Goal: Information Seeking & Learning: Learn about a topic

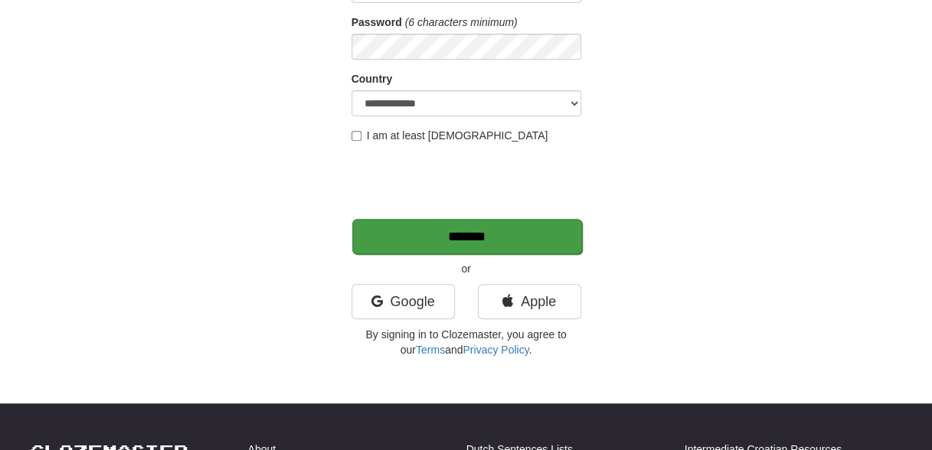
scroll to position [306, 0]
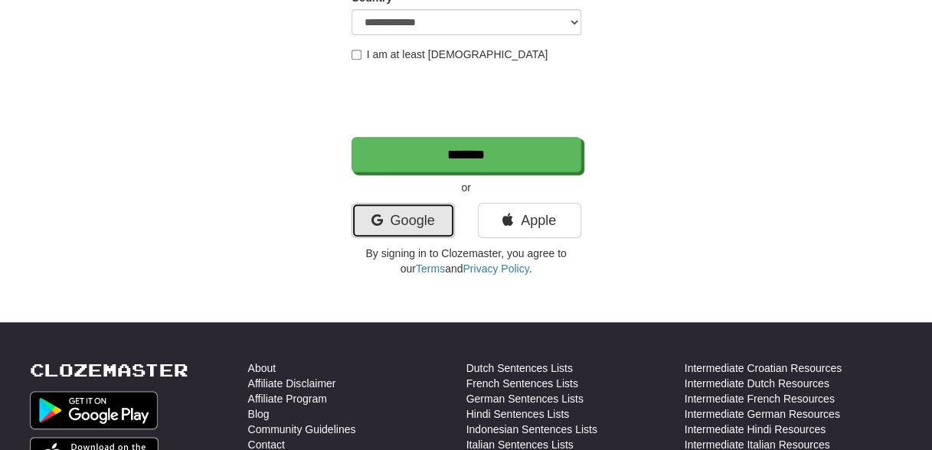
click at [424, 224] on link "Google" at bounding box center [403, 220] width 103 height 35
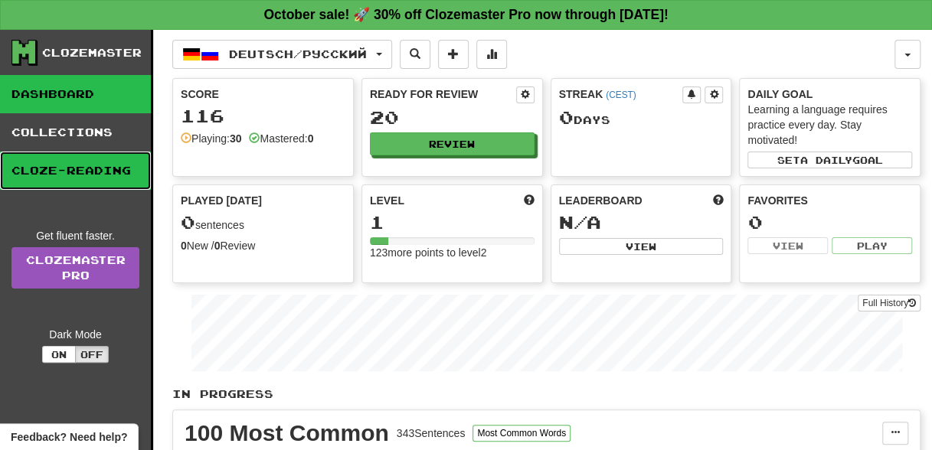
click at [43, 172] on link "Cloze-Reading" at bounding box center [75, 171] width 151 height 38
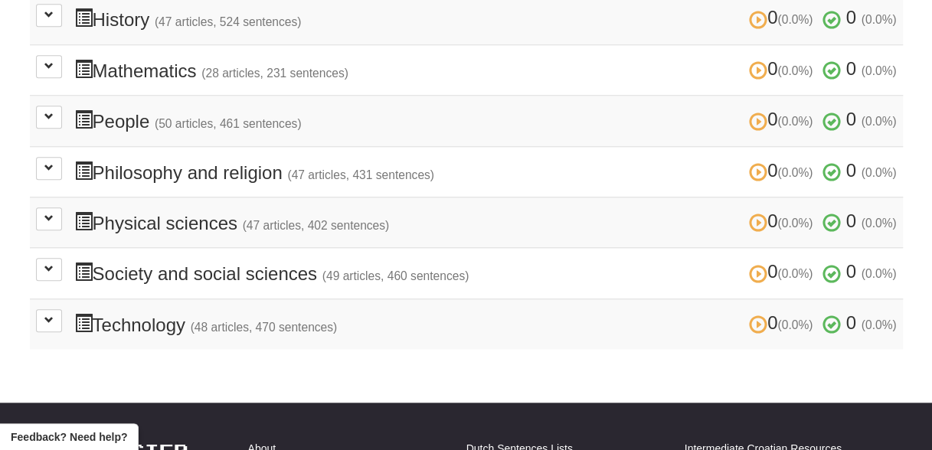
scroll to position [230, 0]
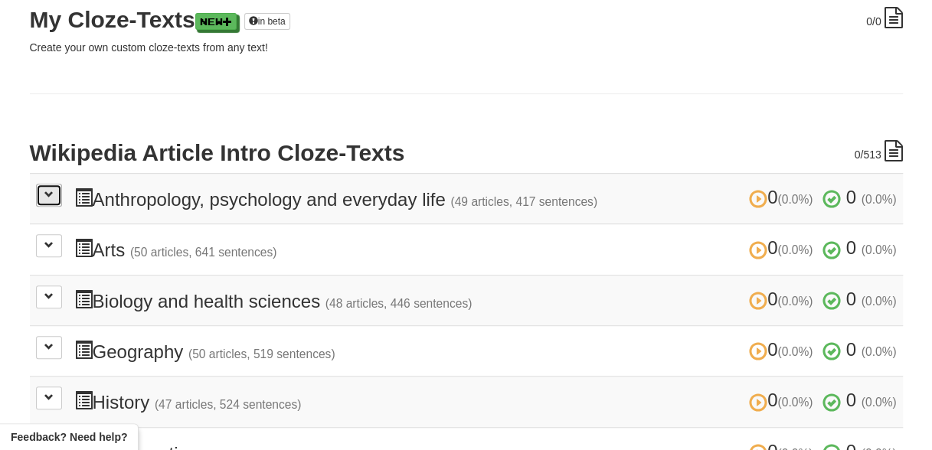
click at [51, 187] on button at bounding box center [49, 195] width 26 height 23
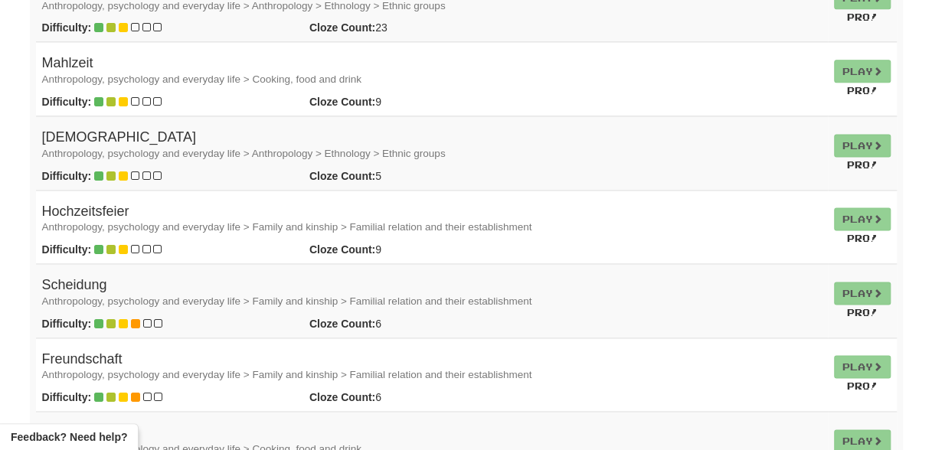
scroll to position [1072, 0]
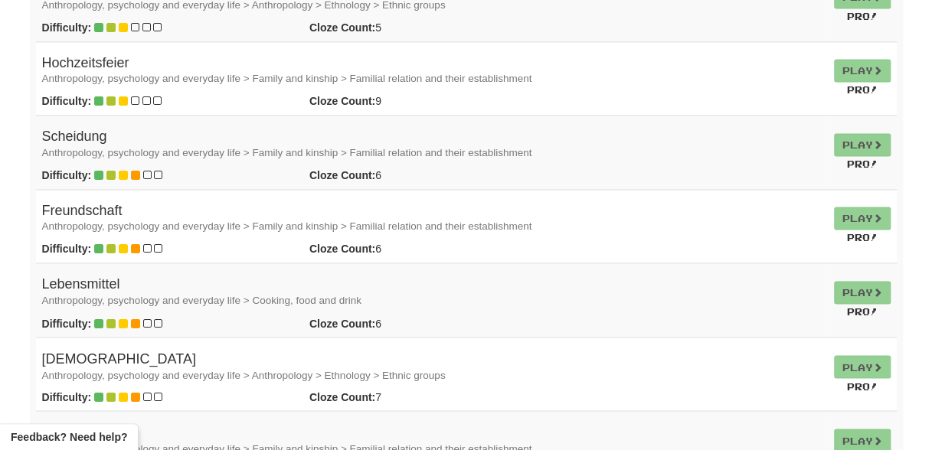
click at [843, 213] on td "Play Pro!" at bounding box center [862, 226] width 69 height 74
click at [859, 234] on small "Pro!" at bounding box center [862, 237] width 31 height 11
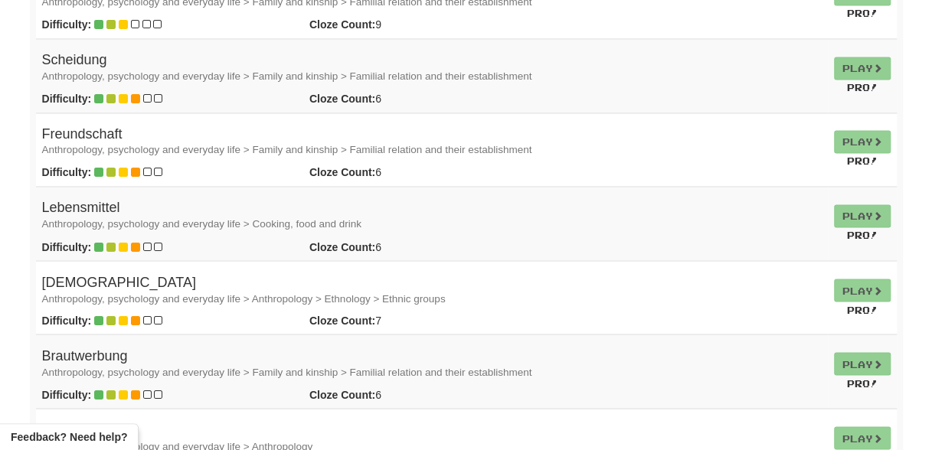
click at [70, 129] on h4 "Freundschaft Anthropology, psychology and everyday life > Family and kinship > …" at bounding box center [432, 142] width 780 height 31
click at [875, 142] on td "Play Pro!" at bounding box center [862, 150] width 69 height 74
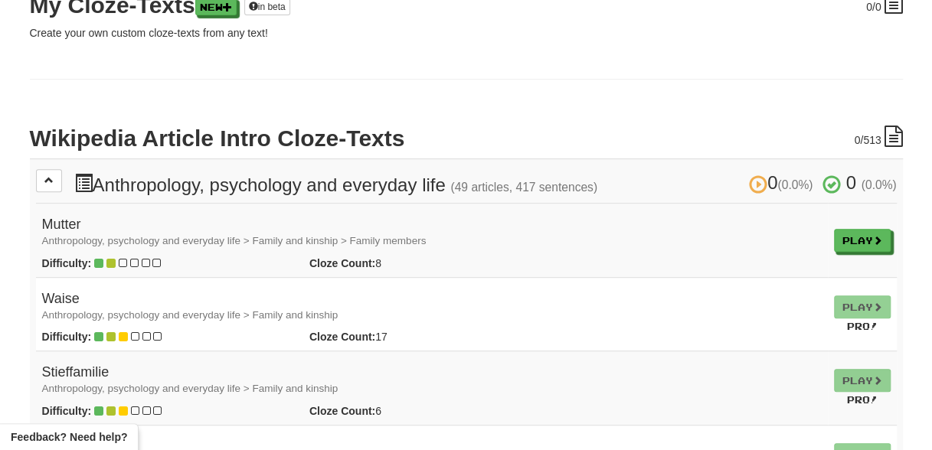
scroll to position [153, 0]
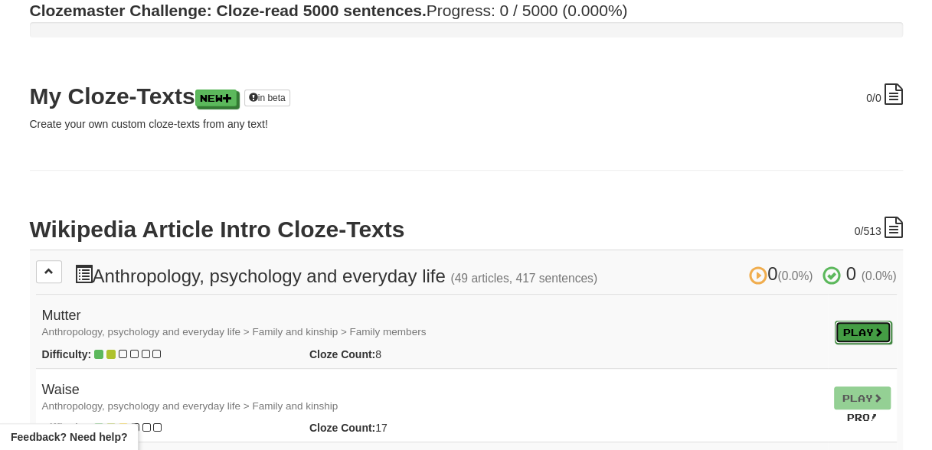
click at [878, 328] on span at bounding box center [878, 332] width 9 height 9
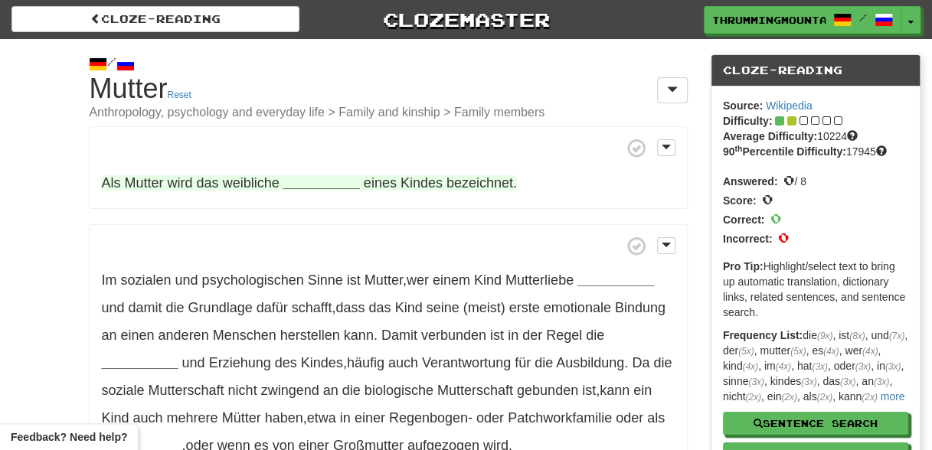
click at [310, 178] on strong "__________" at bounding box center [321, 182] width 77 height 15
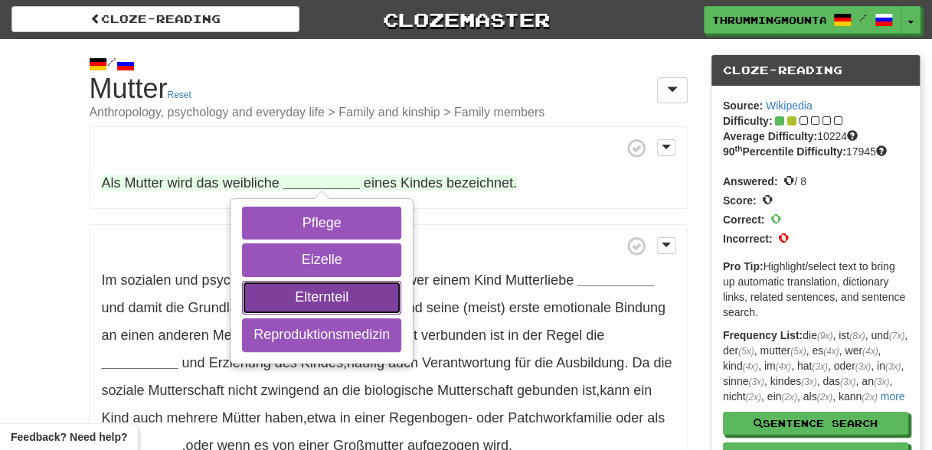
click at [345, 291] on button "Elternteil" at bounding box center [321, 298] width 159 height 34
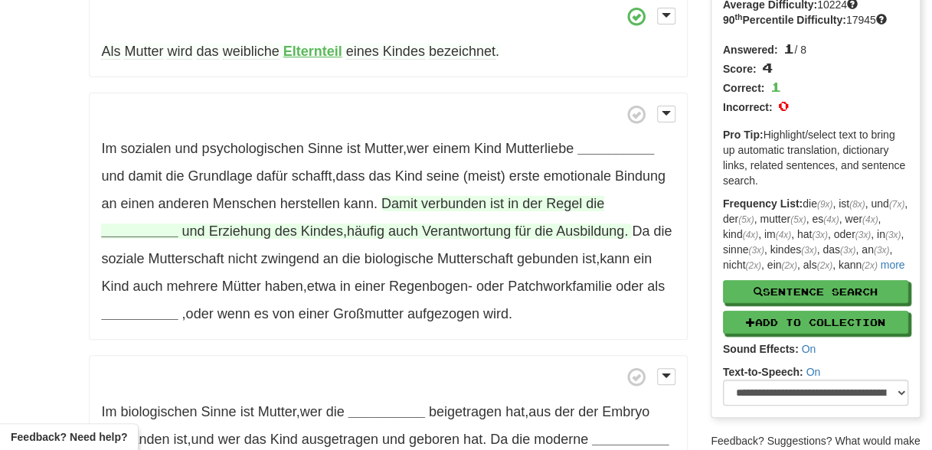
scroll to position [153, 0]
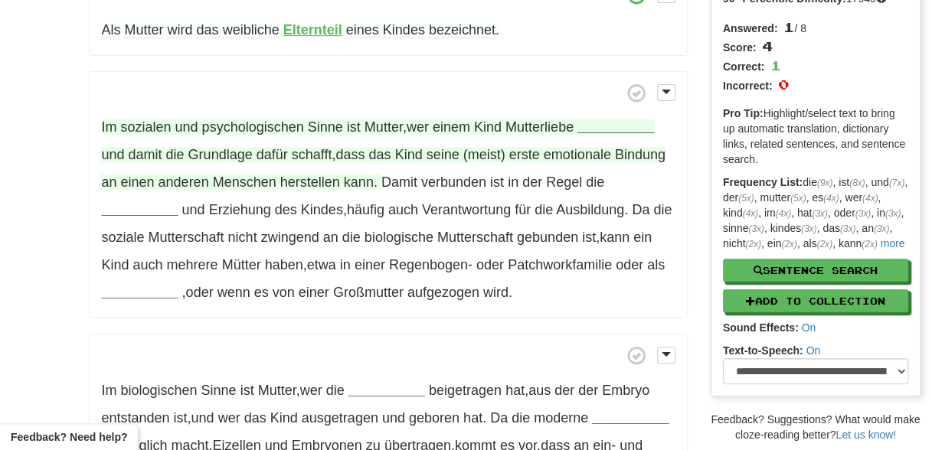
click at [617, 126] on strong "__________" at bounding box center [615, 126] width 77 height 15
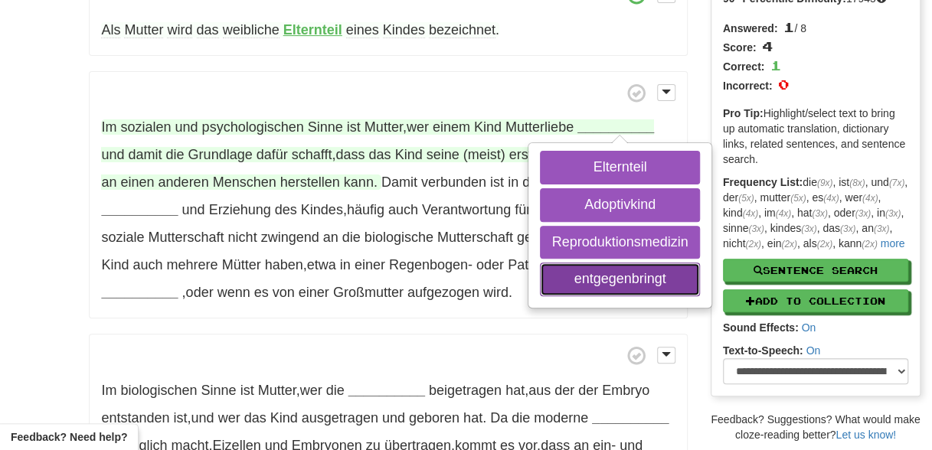
click at [617, 279] on button "entgegenbringt" at bounding box center [619, 280] width 159 height 34
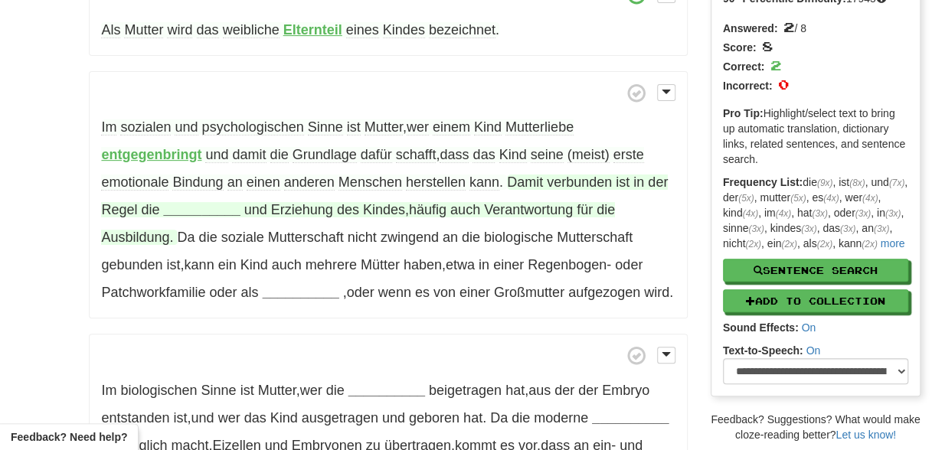
click at [201, 211] on strong "__________" at bounding box center [202, 209] width 77 height 15
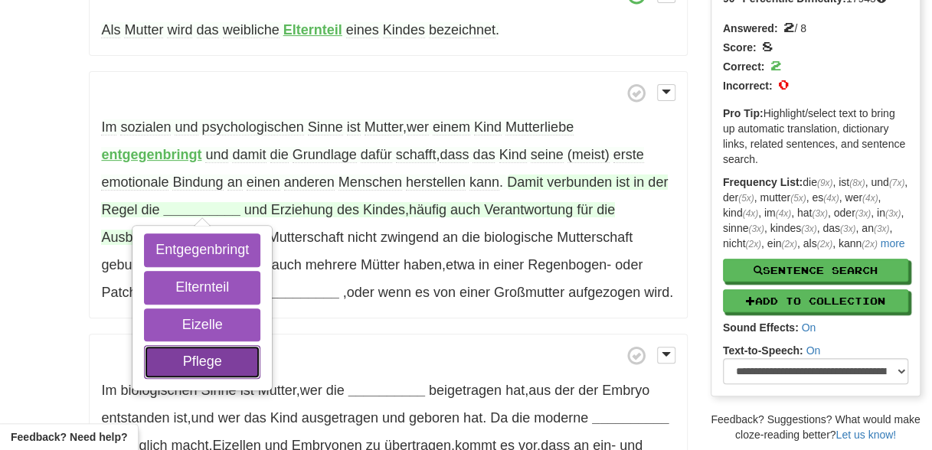
click at [201, 356] on button "Pflege" at bounding box center [202, 362] width 116 height 34
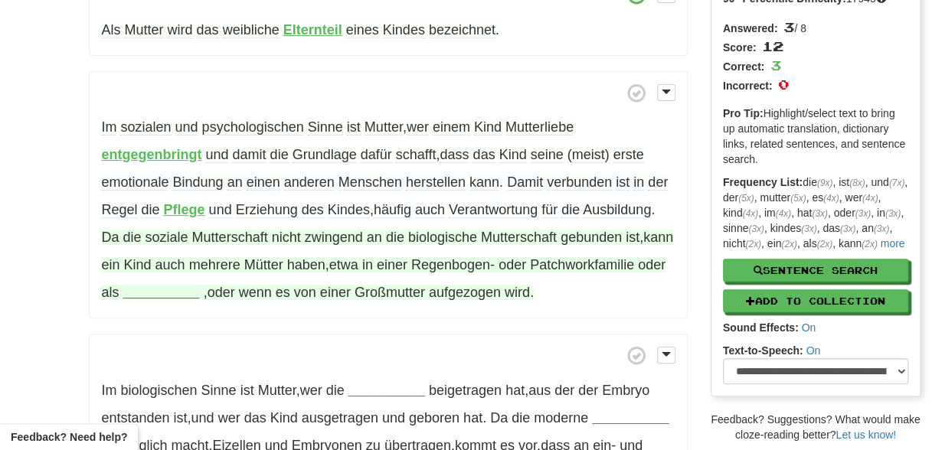
click at [199, 289] on strong "__________" at bounding box center [161, 292] width 77 height 15
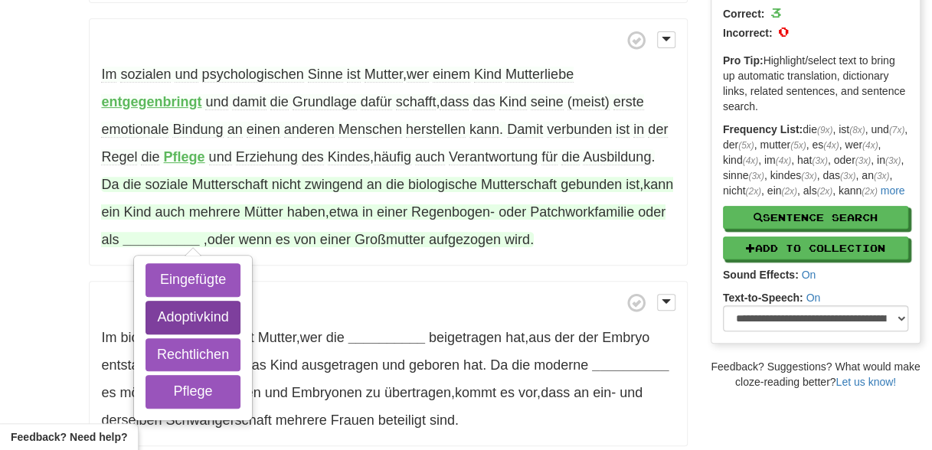
scroll to position [230, 0]
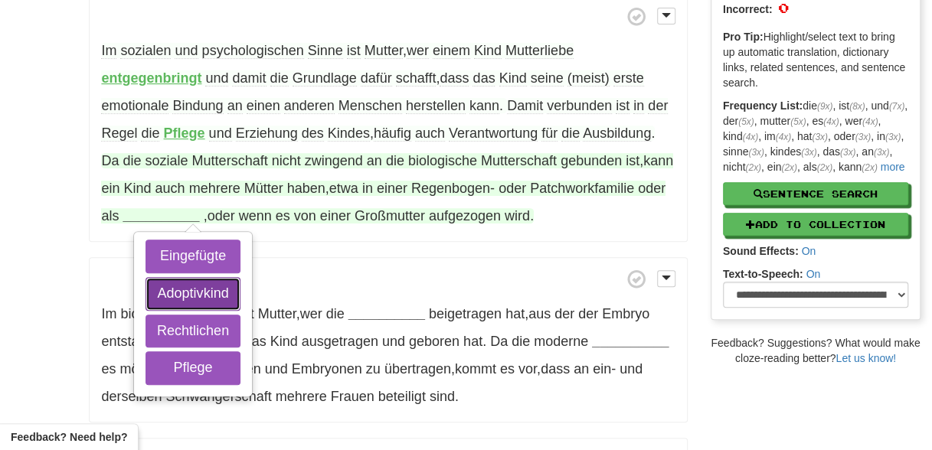
click at [207, 294] on button "Adoptivkind" at bounding box center [193, 294] width 95 height 34
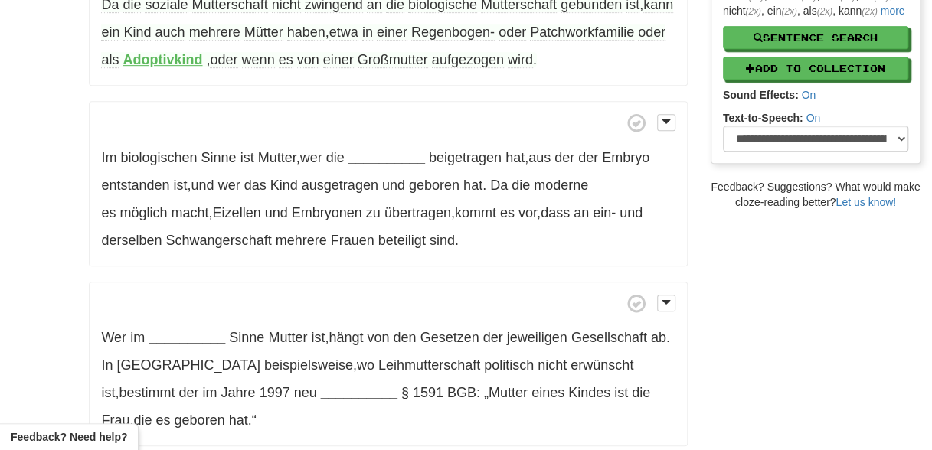
scroll to position [383, 0]
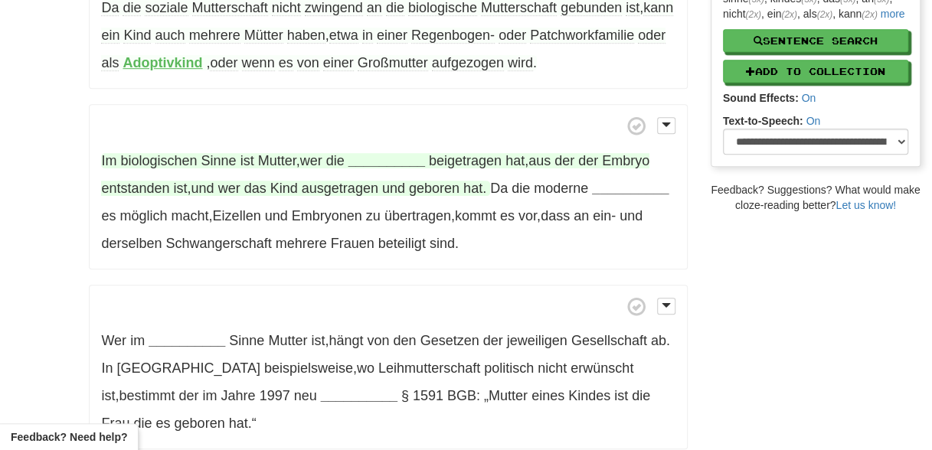
click at [391, 156] on strong "__________" at bounding box center [386, 160] width 77 height 15
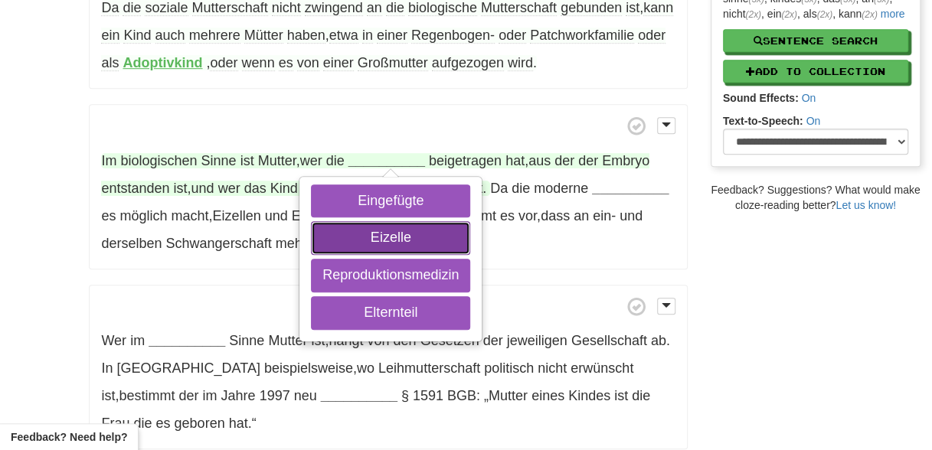
click at [383, 233] on button "Eizelle" at bounding box center [390, 238] width 159 height 34
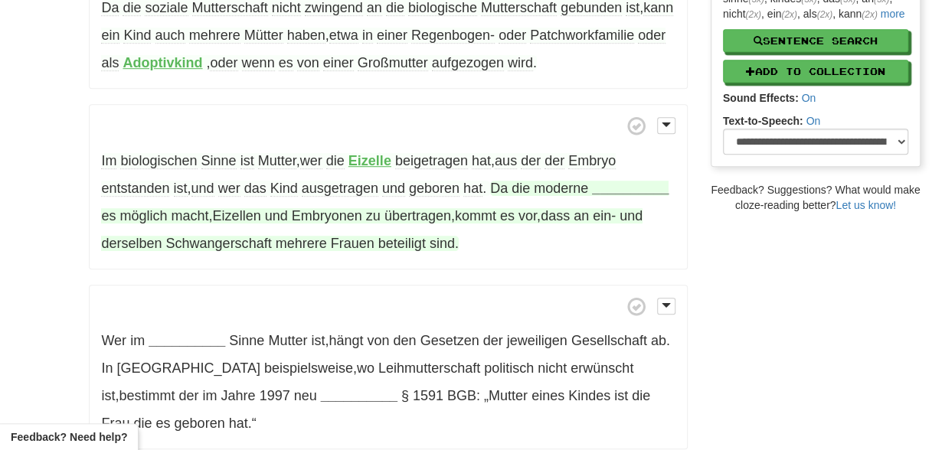
click at [614, 185] on strong "__________" at bounding box center [630, 188] width 77 height 15
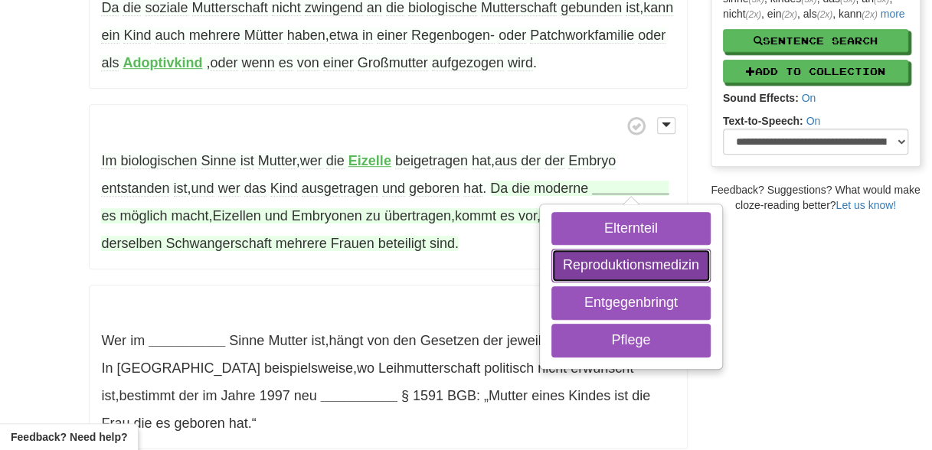
click at [607, 265] on button "Reproduktionsmedizin" at bounding box center [630, 266] width 159 height 34
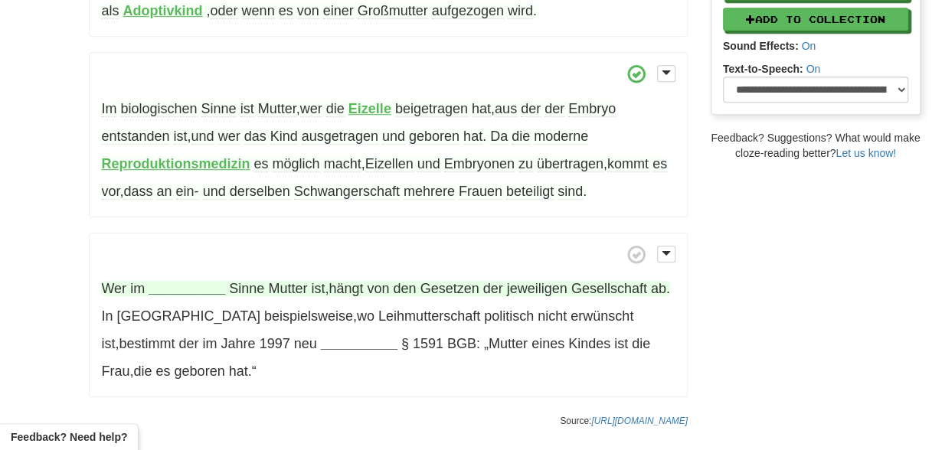
scroll to position [459, 0]
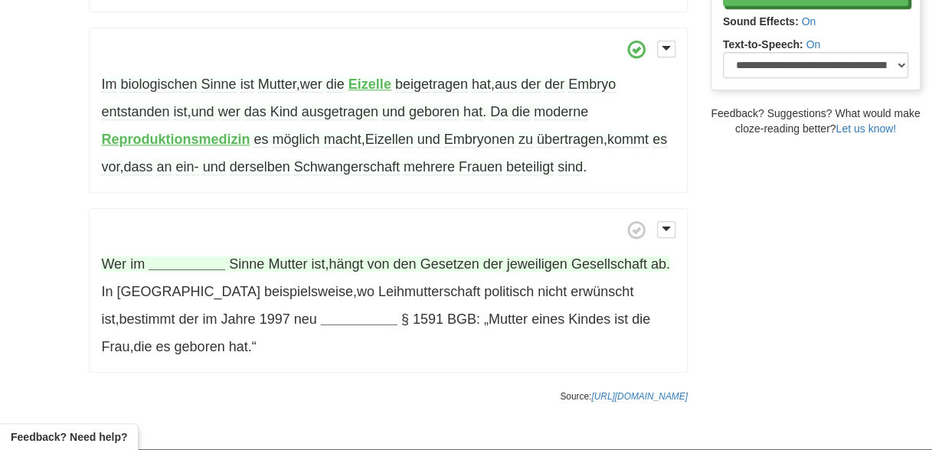
click at [167, 263] on strong "__________" at bounding box center [187, 264] width 77 height 15
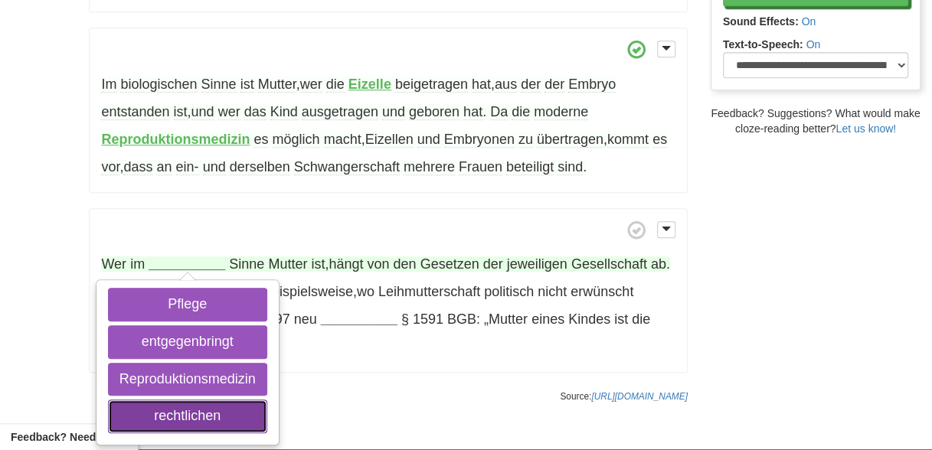
click at [184, 407] on button "rechtlichen" at bounding box center [187, 417] width 159 height 34
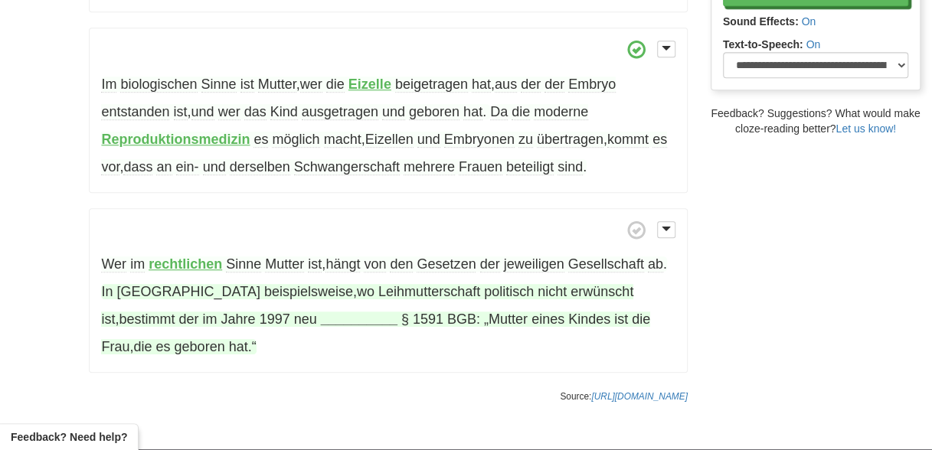
click at [321, 321] on strong "__________" at bounding box center [359, 319] width 77 height 15
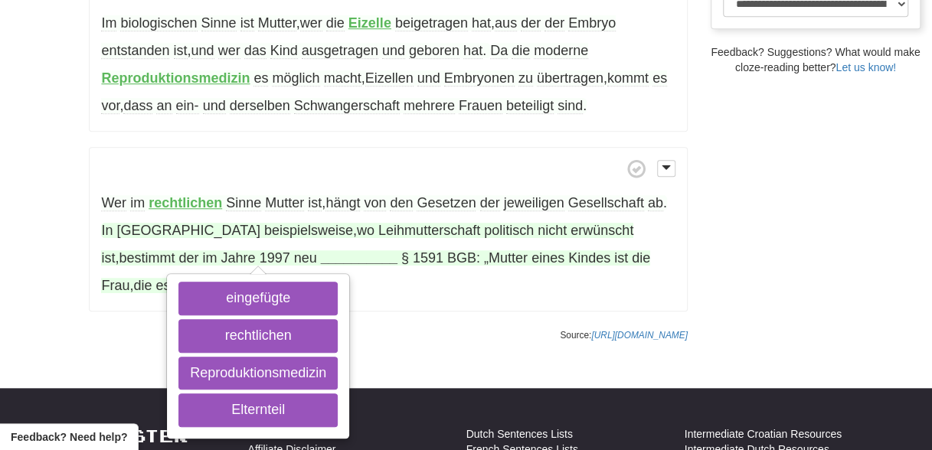
scroll to position [613, 0]
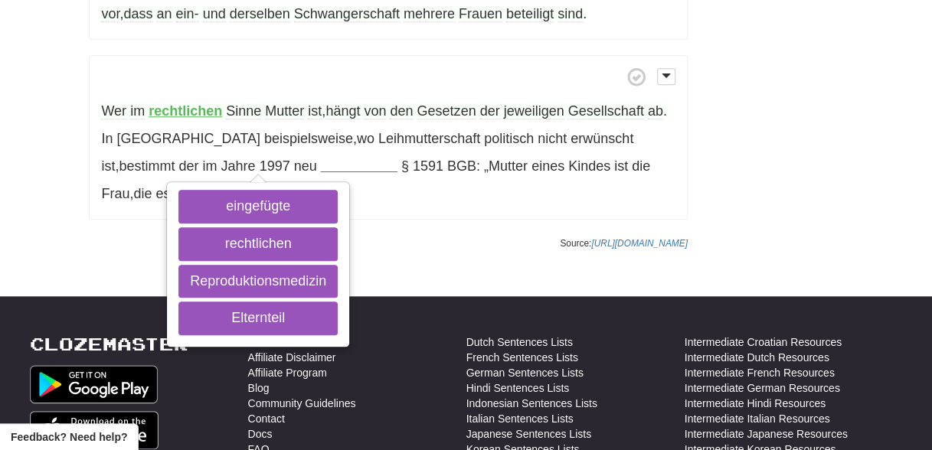
click at [444, 207] on p "Wer im rechtlichen Sinne Mutter ist , hängt von den Gesetzen der jeweiligen Ges…" at bounding box center [388, 137] width 598 height 165
click at [202, 112] on strong "rechtlichen" at bounding box center [186, 110] width 74 height 15
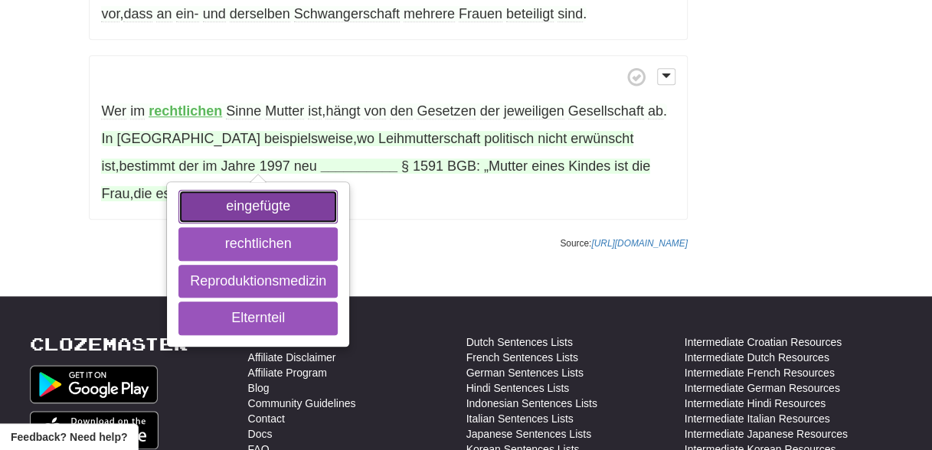
click at [257, 201] on button "eingefügte" at bounding box center [257, 207] width 159 height 34
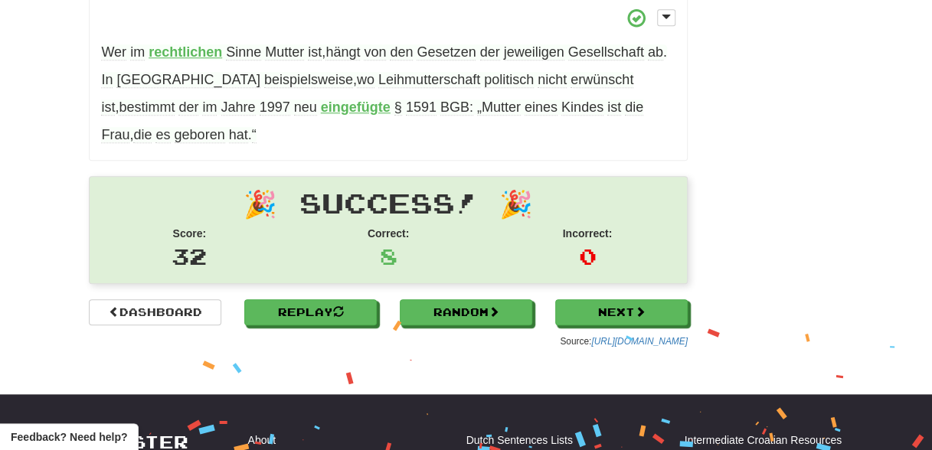
scroll to position [842, 0]
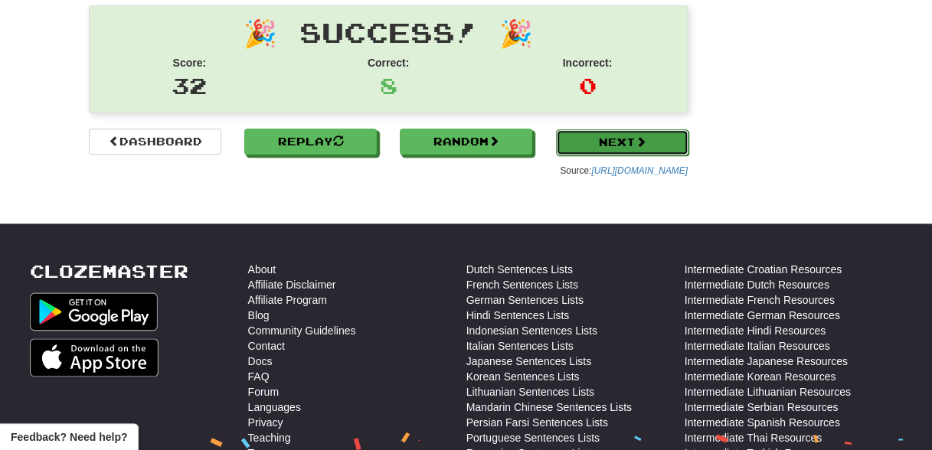
click at [585, 137] on link "Next" at bounding box center [622, 142] width 132 height 26
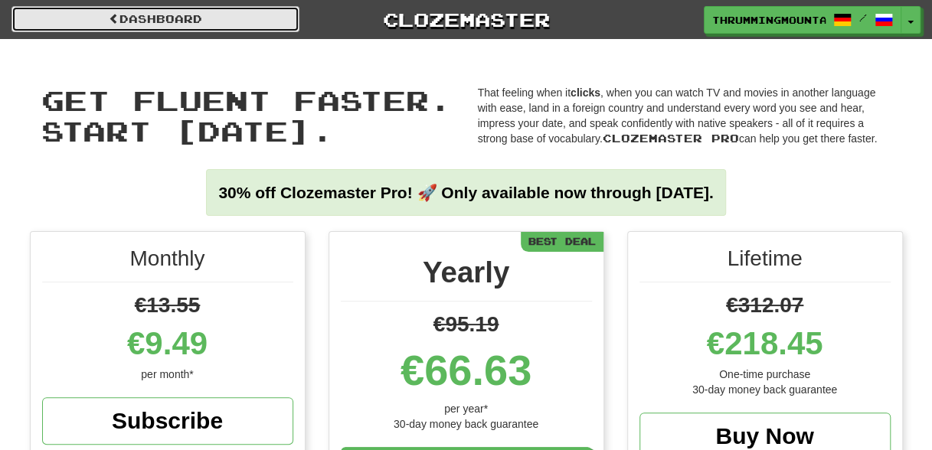
click at [140, 21] on link "Dashboard" at bounding box center [155, 19] width 288 height 26
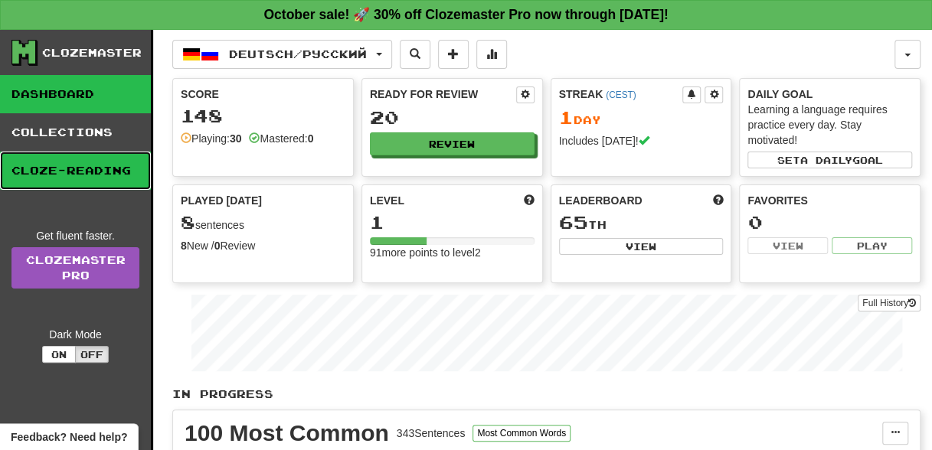
click at [30, 169] on link "Cloze-Reading" at bounding box center [75, 171] width 151 height 38
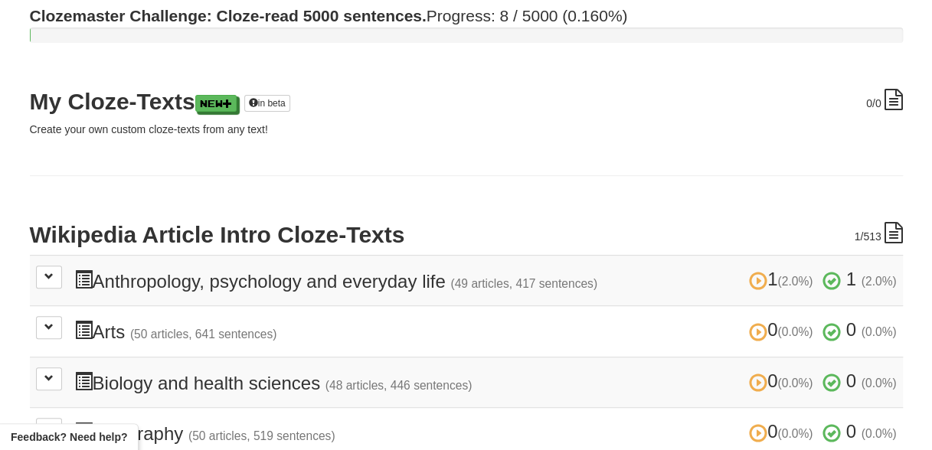
scroll to position [153, 0]
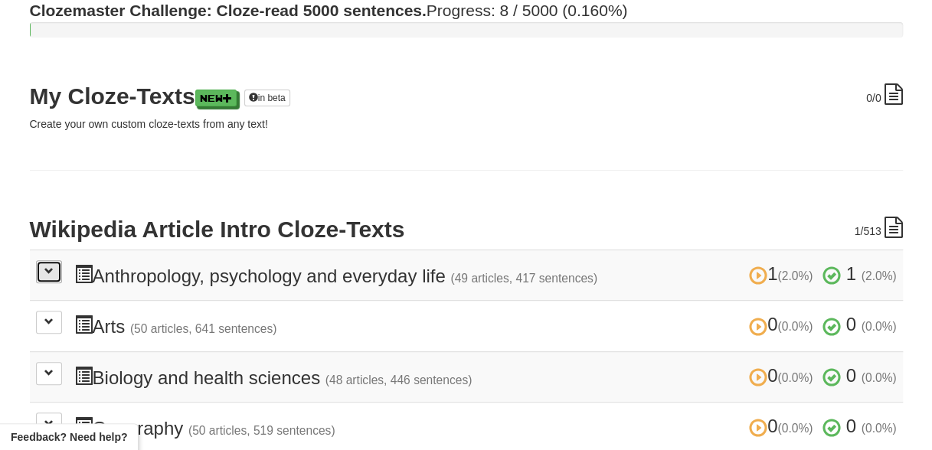
click at [44, 270] on span at bounding box center [48, 271] width 9 height 9
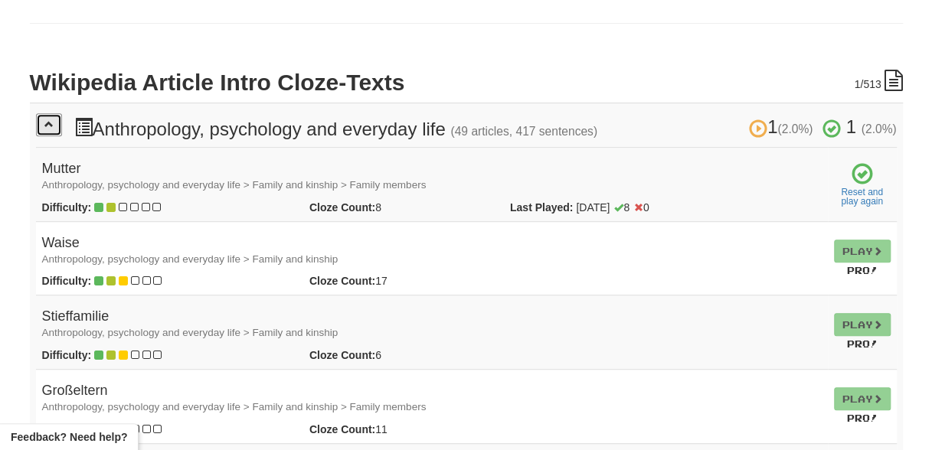
scroll to position [306, 0]
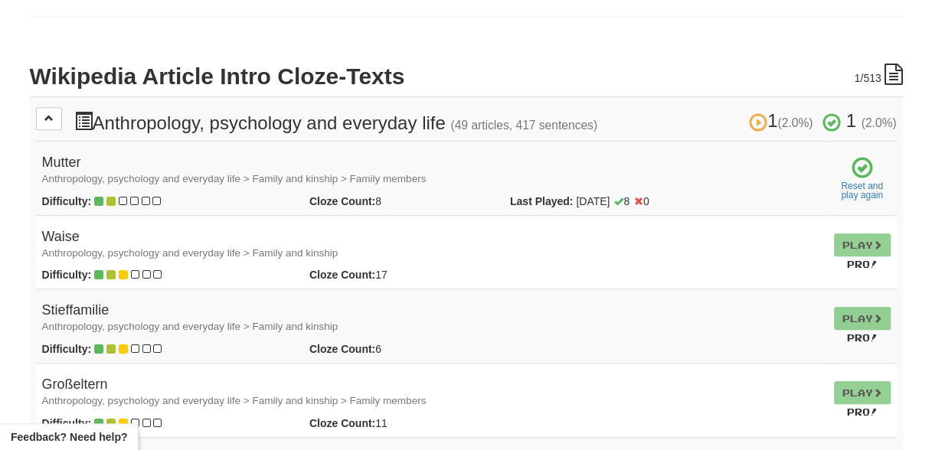
click at [854, 240] on td "Play Pro!" at bounding box center [862, 252] width 69 height 74
click at [850, 245] on td "Play Pro!" at bounding box center [862, 252] width 69 height 74
click at [865, 246] on td "Play Pro!" at bounding box center [862, 252] width 69 height 74
click at [666, 282] on td "Waise Anthropology, psychology and everyday life > Family and kinship Difficult…" at bounding box center [432, 252] width 792 height 74
click at [855, 245] on td "Play Pro!" at bounding box center [862, 252] width 69 height 74
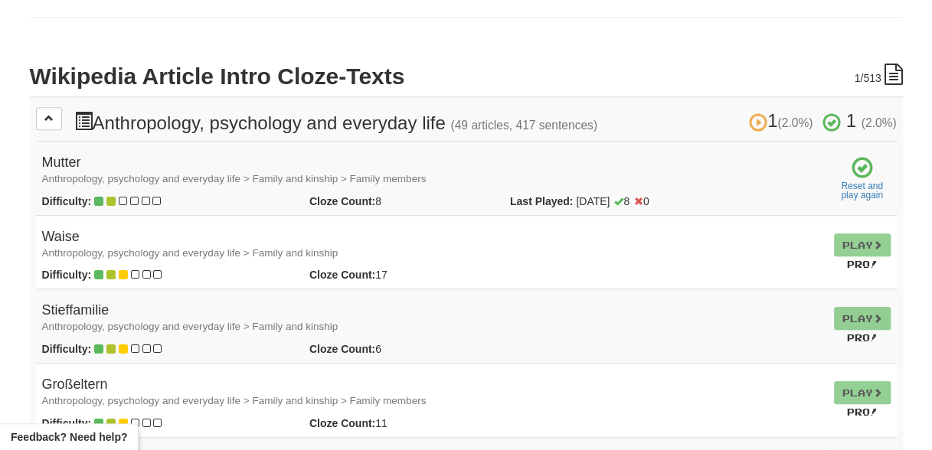
click at [234, 270] on div "Difficulty:" at bounding box center [164, 274] width 267 height 15
click at [302, 201] on div "Cloze Count: 8" at bounding box center [398, 201] width 201 height 15
click at [372, 184] on h4 "Mutter Anthropology, psychology and everyday life > Family and kinship > Family…" at bounding box center [432, 170] width 780 height 31
click at [856, 168] on span at bounding box center [862, 168] width 21 height 21
click at [846, 243] on td "Play Pro!" at bounding box center [862, 252] width 69 height 74
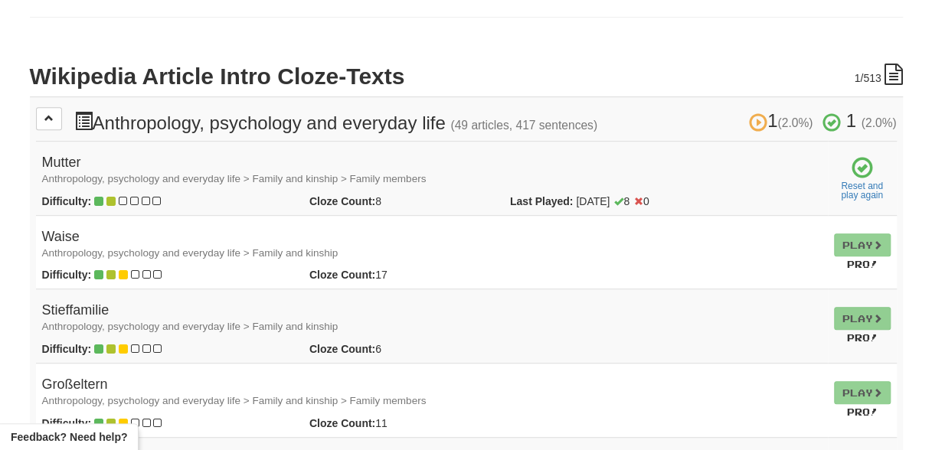
click at [862, 308] on td "Play Pro!" at bounding box center [862, 326] width 69 height 74
click at [852, 388] on td "Play Pro!" at bounding box center [862, 400] width 69 height 74
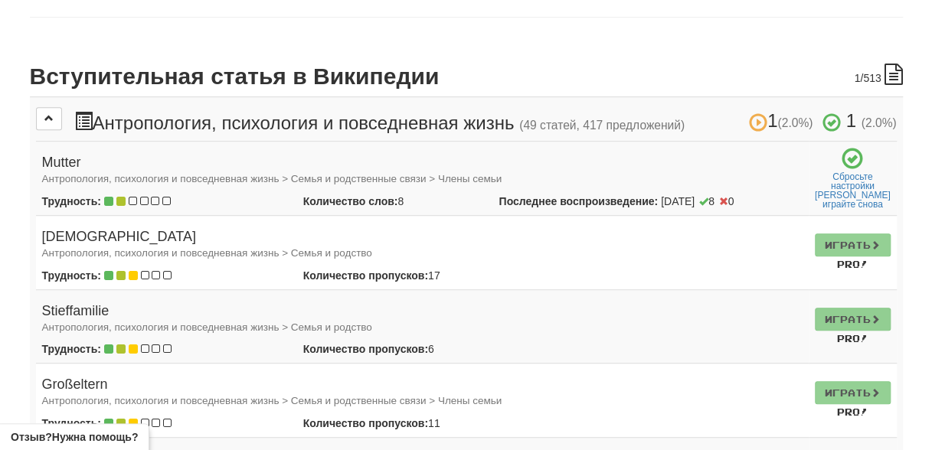
click at [855, 245] on td "Играть Pro!" at bounding box center [853, 253] width 88 height 74
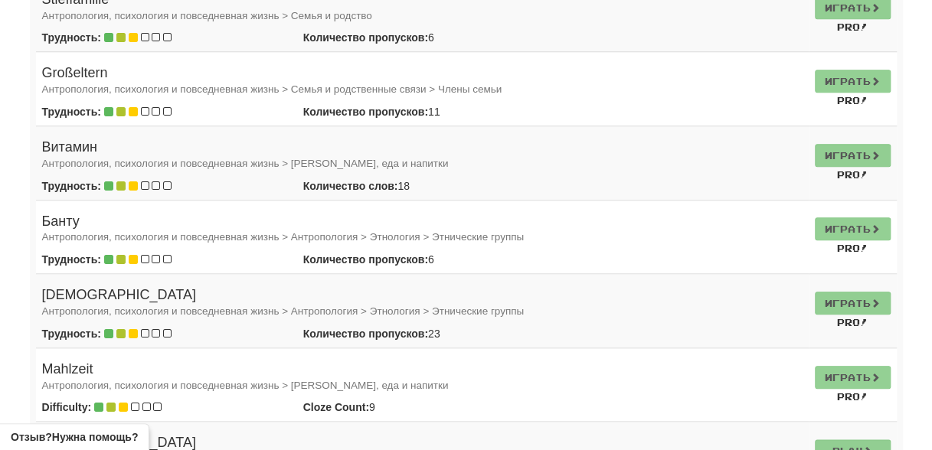
scroll to position [689, 0]
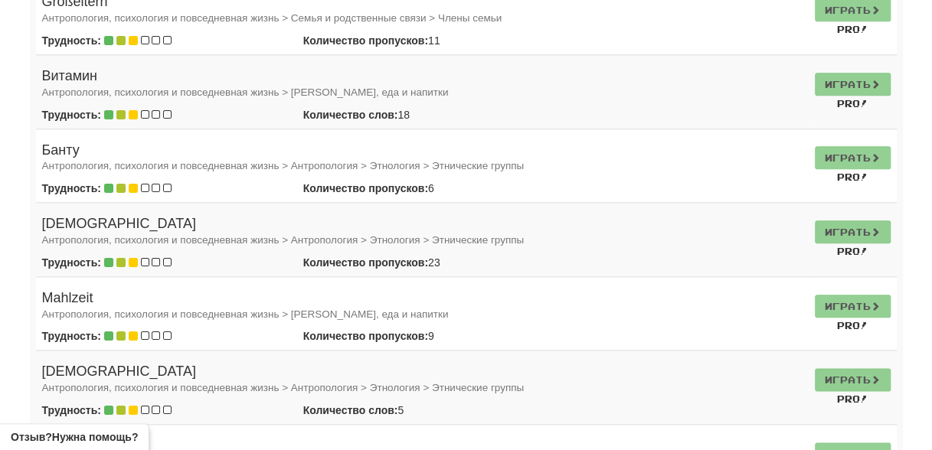
click at [845, 227] on td "Играть Pro!" at bounding box center [853, 240] width 88 height 74
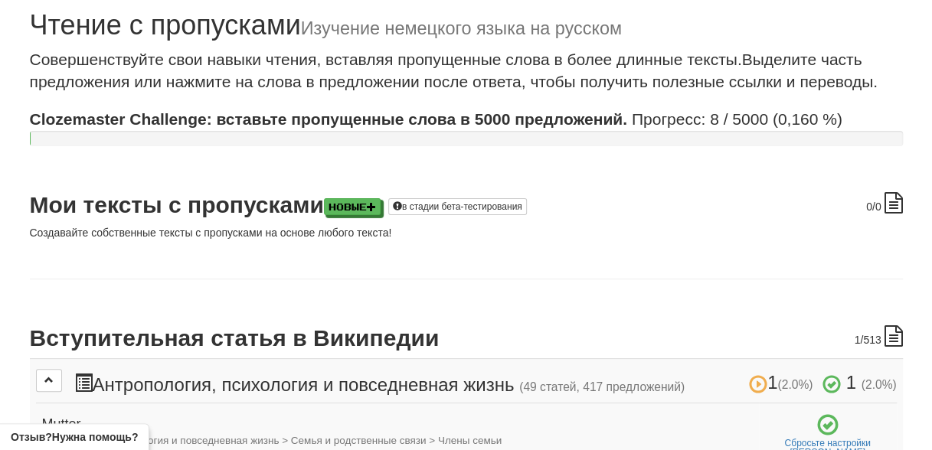
scroll to position [0, 0]
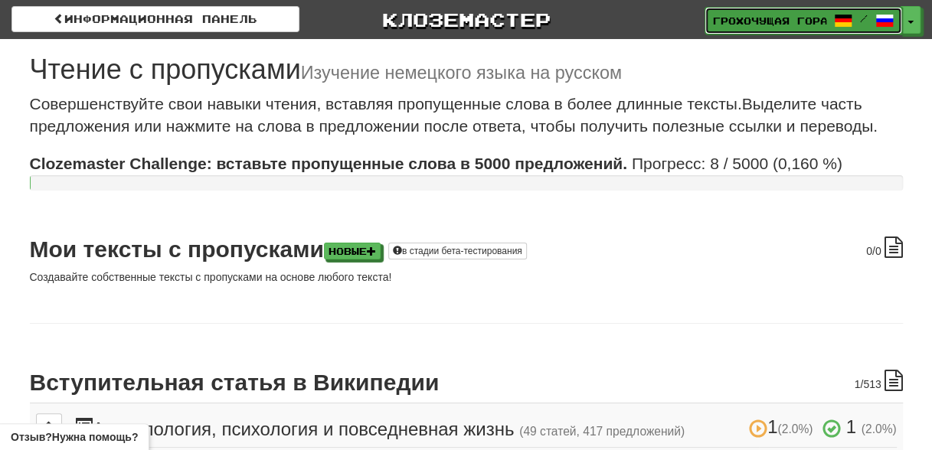
click at [789, 24] on ya-tr-span "Грохочущая гора 69" at bounding box center [782, 20] width 138 height 11
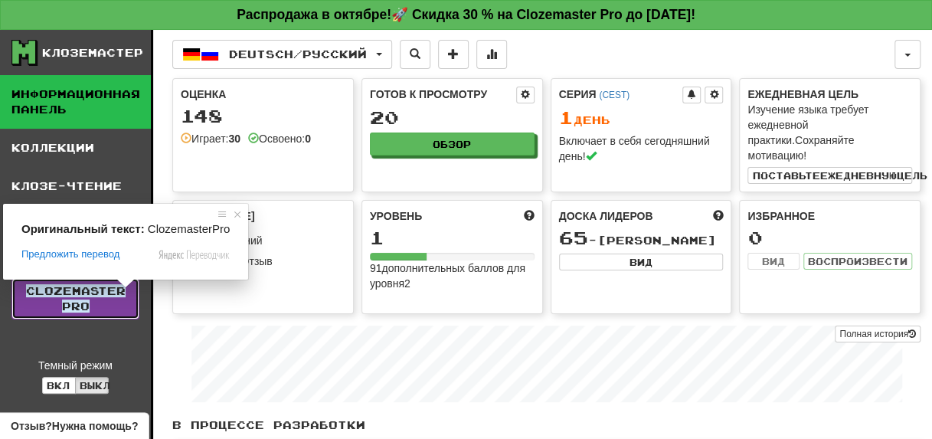
click at [92, 295] on ya-tr-span "Clozemaster" at bounding box center [76, 290] width 100 height 13
